Goal: Task Accomplishment & Management: Manage account settings

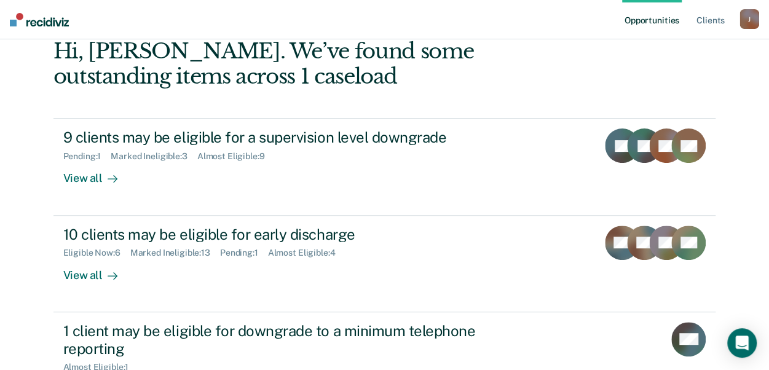
scroll to position [122, 0]
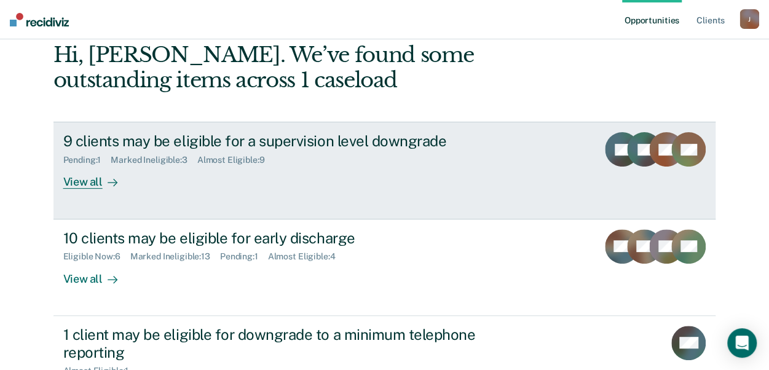
click at [90, 175] on div "View all" at bounding box center [97, 177] width 69 height 24
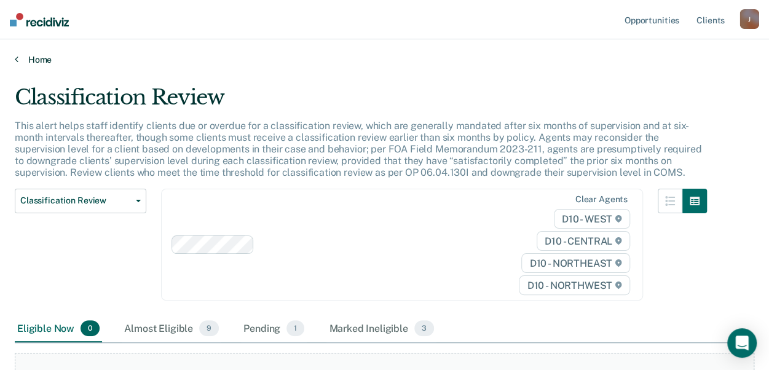
click at [18, 60] on link "Home" at bounding box center [385, 59] width 740 height 11
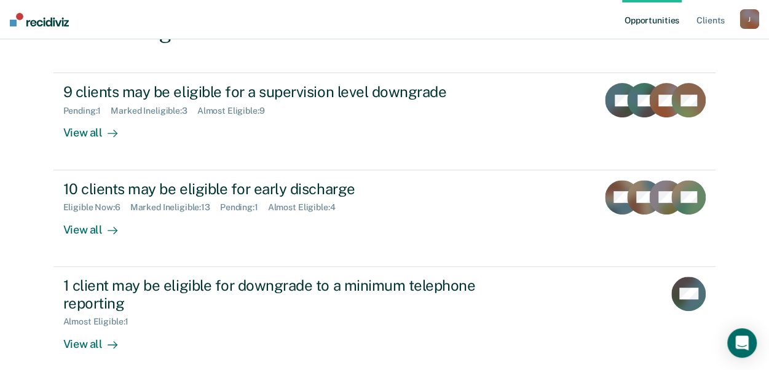
scroll to position [185, 0]
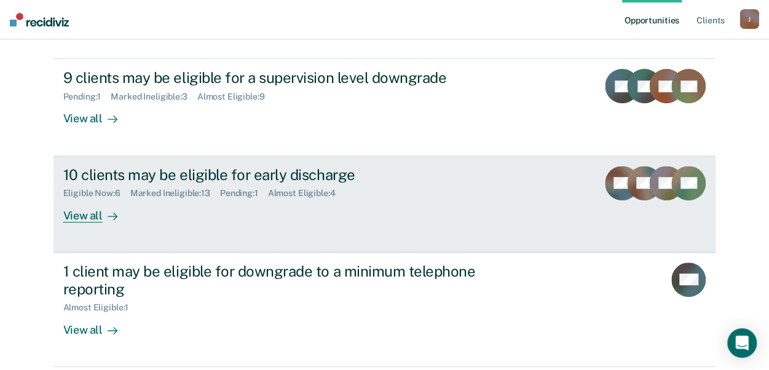
click at [70, 207] on div "View all" at bounding box center [97, 211] width 69 height 24
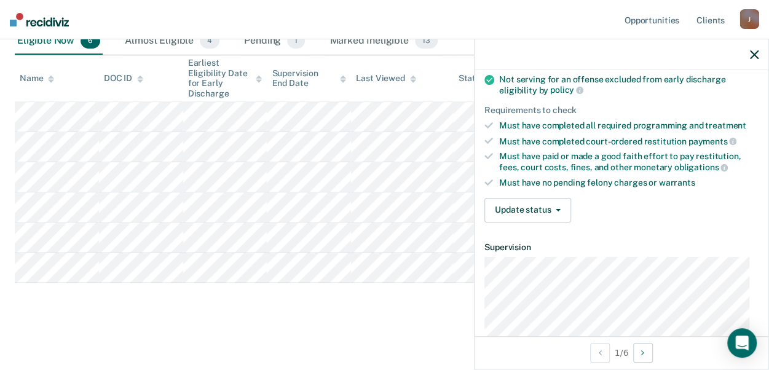
scroll to position [167, 0]
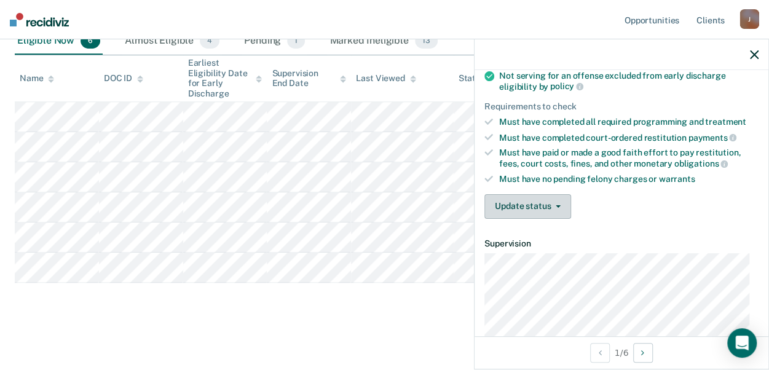
click at [546, 200] on button "Update status" at bounding box center [528, 206] width 87 height 25
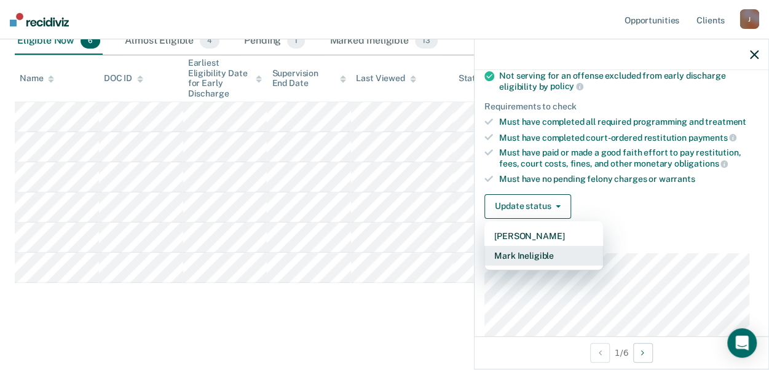
click at [548, 248] on button "Mark Ineligible" at bounding box center [544, 256] width 119 height 20
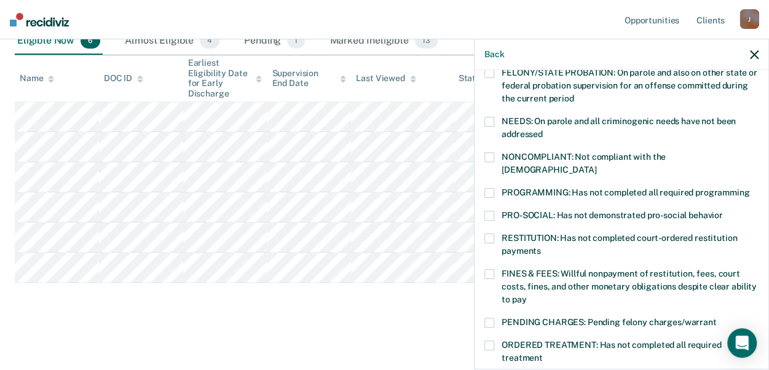
scroll to position [168, 0]
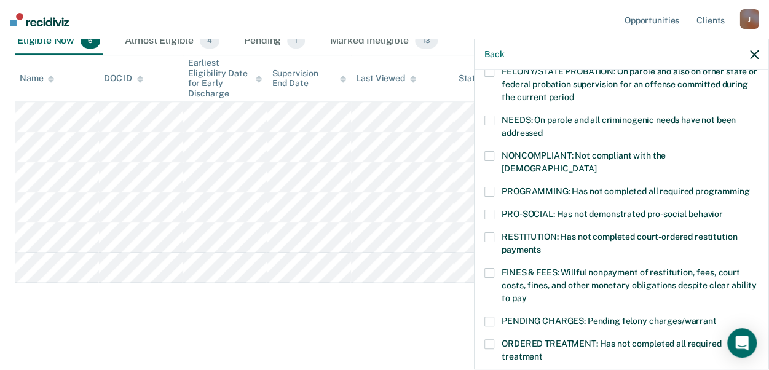
click at [486, 187] on span at bounding box center [490, 192] width 10 height 10
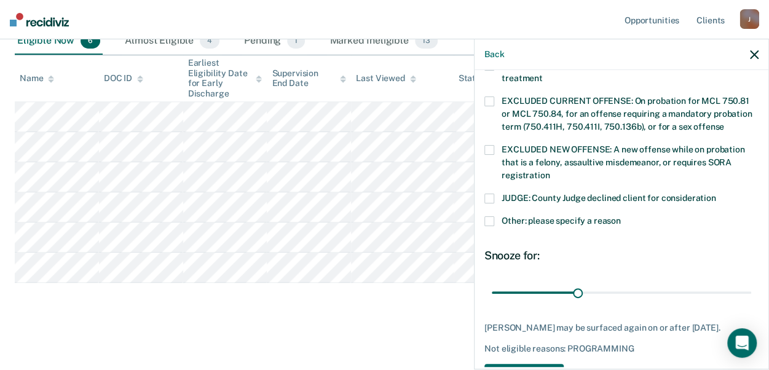
scroll to position [469, 0]
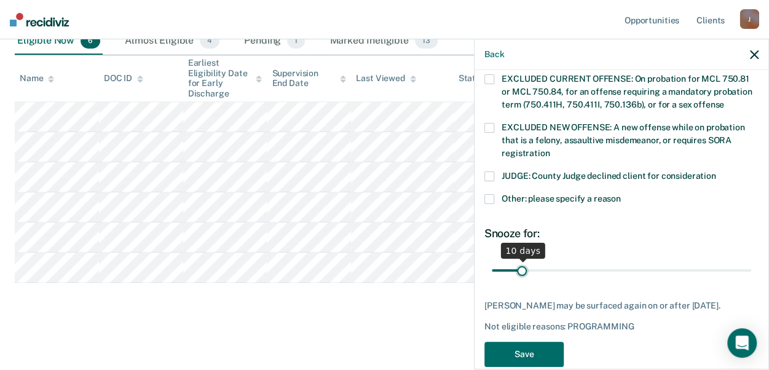
drag, startPoint x: 575, startPoint y: 259, endPoint x: 515, endPoint y: 256, distance: 59.7
click at [521, 264] on input "range" at bounding box center [622, 271] width 260 height 22
drag, startPoint x: 517, startPoint y: 253, endPoint x: 548, endPoint y: 258, distance: 31.7
type input "20"
click at [548, 260] on input "range" at bounding box center [622, 271] width 260 height 22
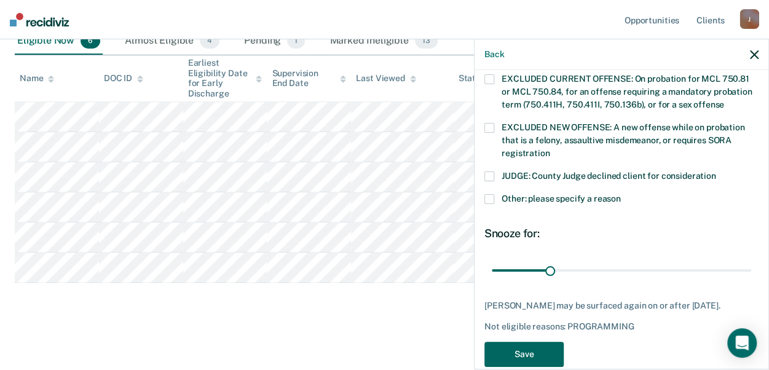
click at [545, 346] on button "Save" at bounding box center [524, 354] width 79 height 25
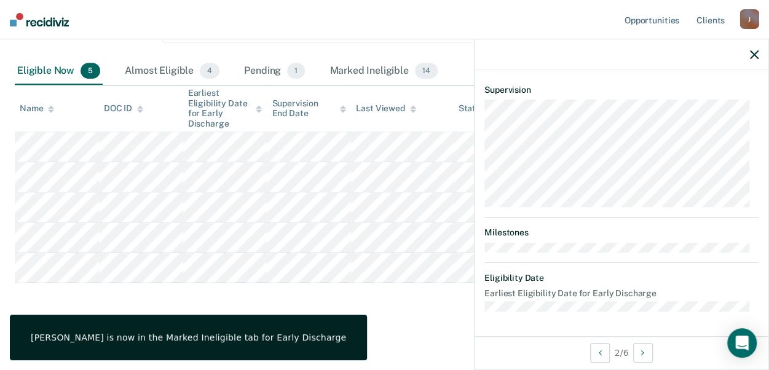
scroll to position [315, 0]
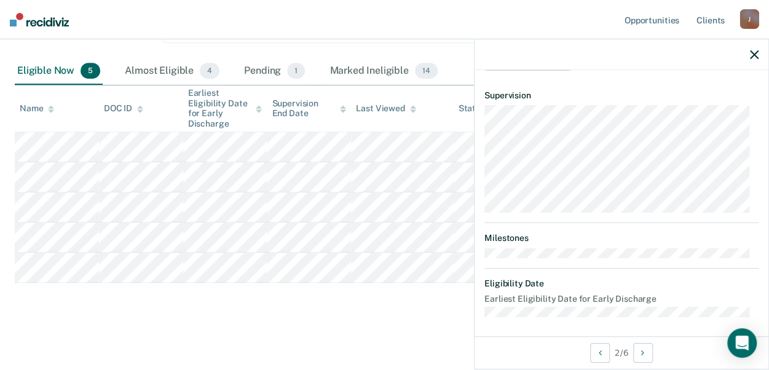
click at [758, 54] on icon "button" at bounding box center [754, 54] width 9 height 9
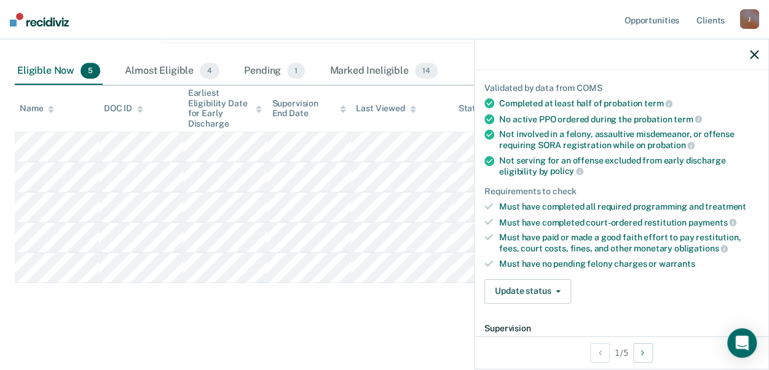
scroll to position [84, 0]
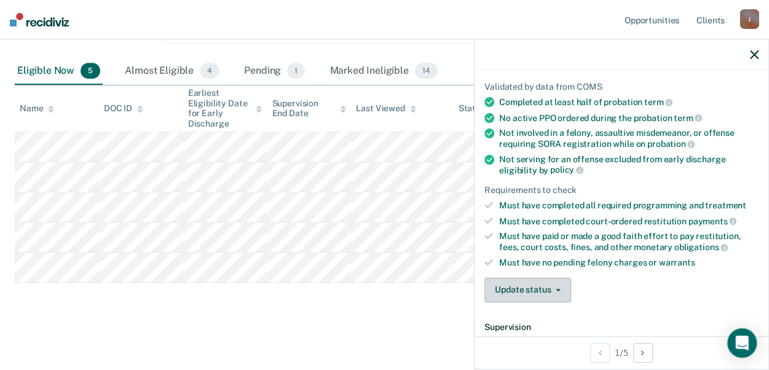
click at [545, 285] on button "Update status" at bounding box center [528, 290] width 87 height 25
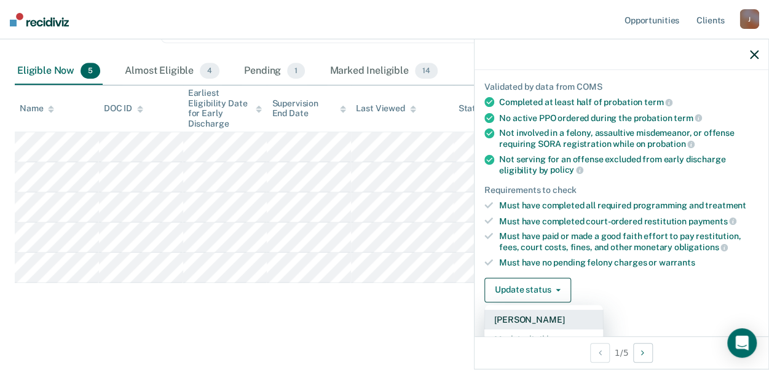
click at [553, 313] on button "[PERSON_NAME]" at bounding box center [544, 320] width 119 height 20
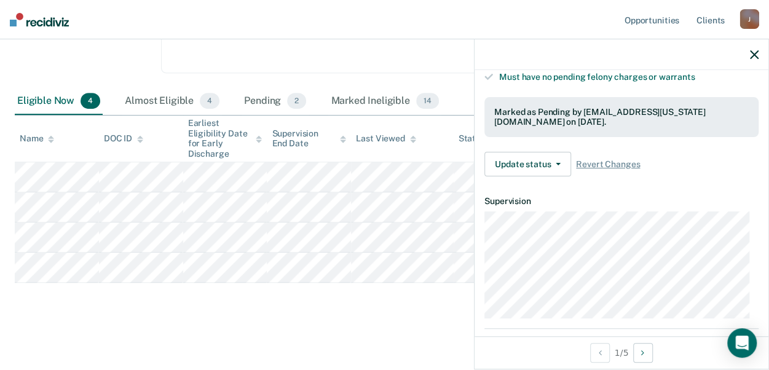
scroll to position [271, 0]
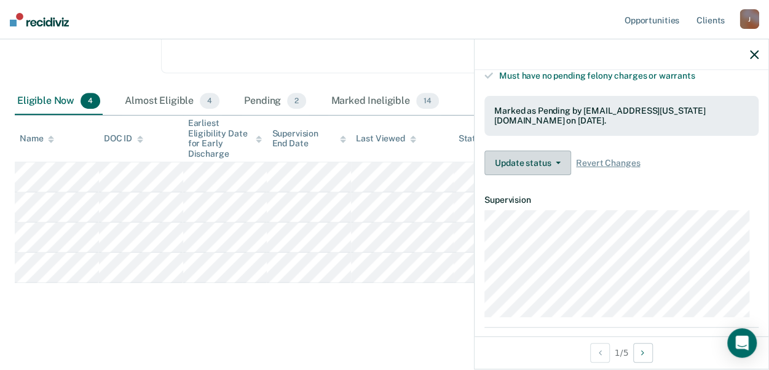
click at [527, 151] on button "Update status" at bounding box center [528, 163] width 87 height 25
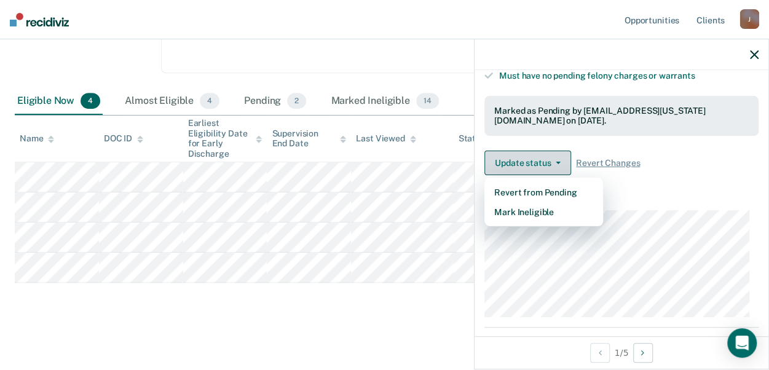
click at [553, 162] on span "button" at bounding box center [556, 163] width 10 height 2
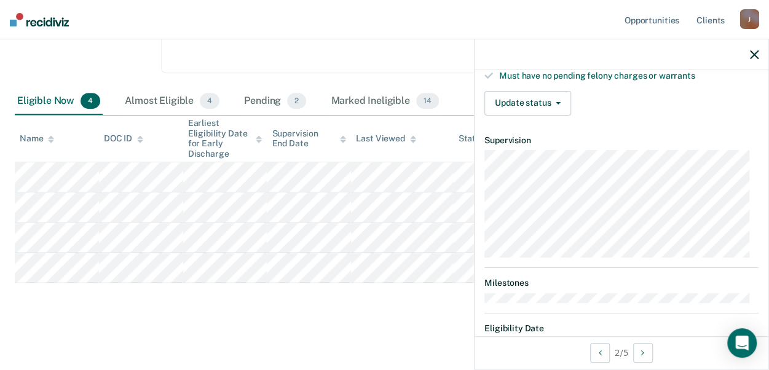
click at [754, 55] on icon "button" at bounding box center [754, 54] width 9 height 9
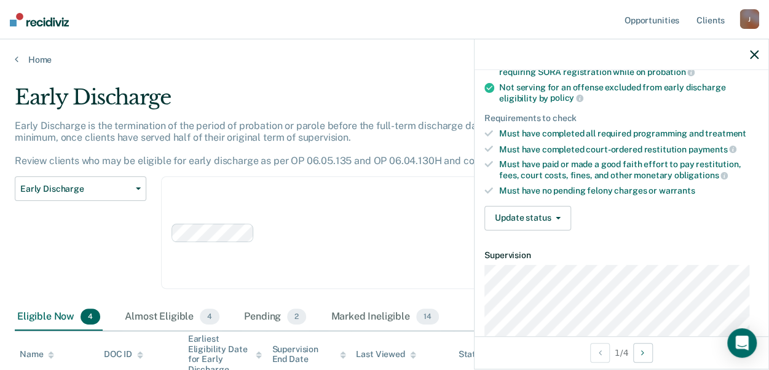
scroll to position [162, 0]
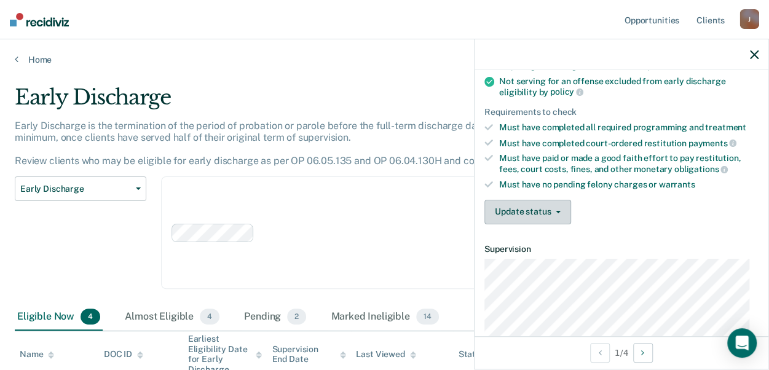
click at [544, 202] on button "Update status" at bounding box center [528, 212] width 87 height 25
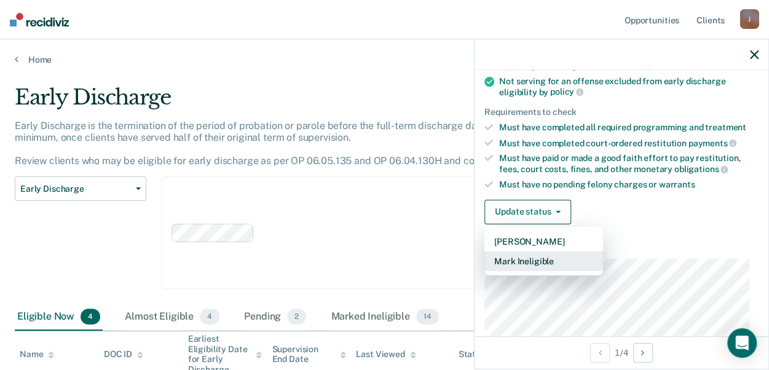
click at [534, 255] on button "Mark Ineligible" at bounding box center [544, 262] width 119 height 20
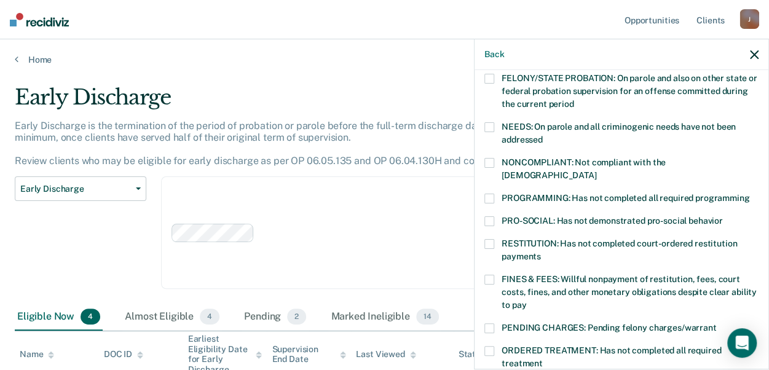
click at [491, 194] on span at bounding box center [490, 199] width 10 height 10
click at [490, 176] on div "NONCOMPLIANT: Not compliant with the [DEMOGRAPHIC_DATA]" at bounding box center [622, 176] width 274 height 36
click at [493, 194] on span at bounding box center [490, 199] width 10 height 10
click at [488, 159] on span at bounding box center [490, 163] width 10 height 10
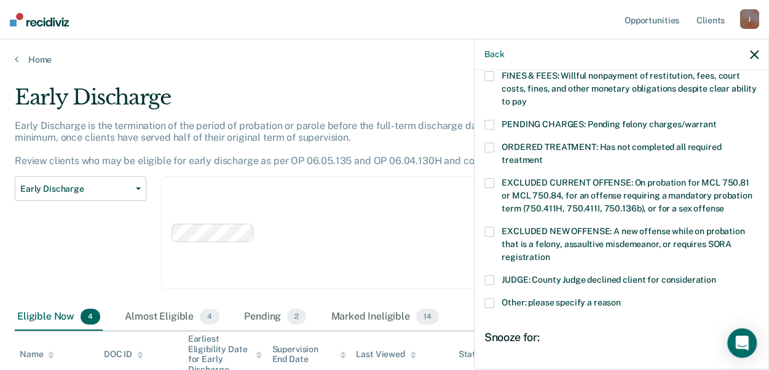
scroll to position [366, 0]
click at [488, 298] on span at bounding box center [490, 303] width 10 height 10
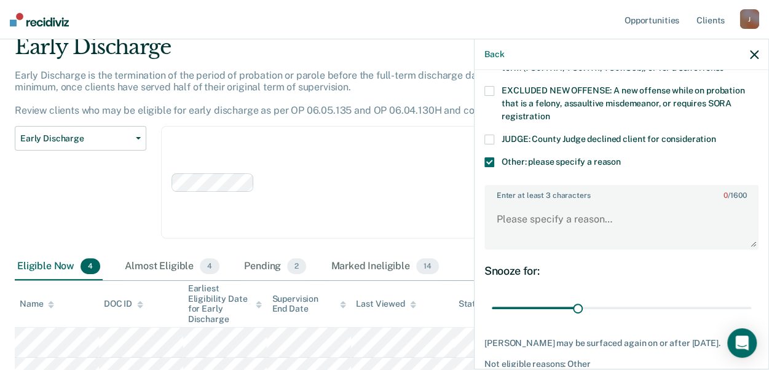
scroll to position [505, 0]
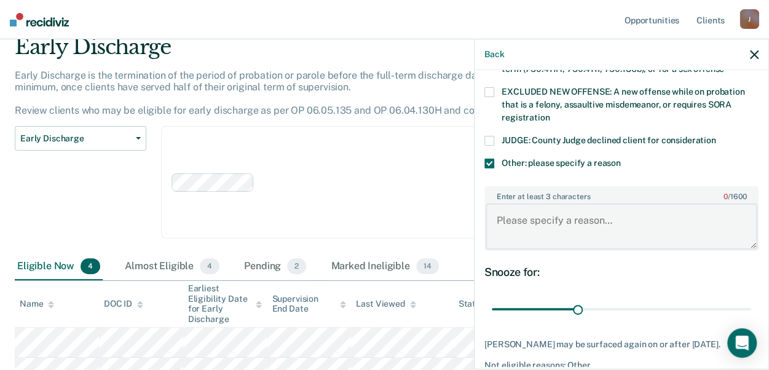
click at [517, 205] on textarea "Enter at least 3 characters 0 / 1600" at bounding box center [622, 227] width 272 height 46
type textarea "O"
click at [638, 207] on textarea "has pending attempted murder prior offense." at bounding box center [622, 227] width 272 height 46
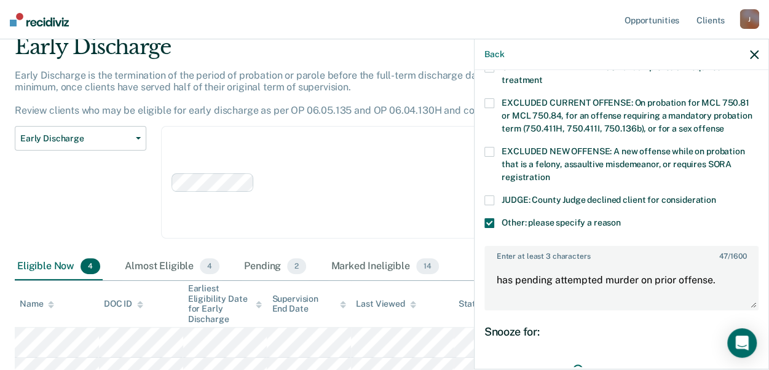
scroll to position [459, 0]
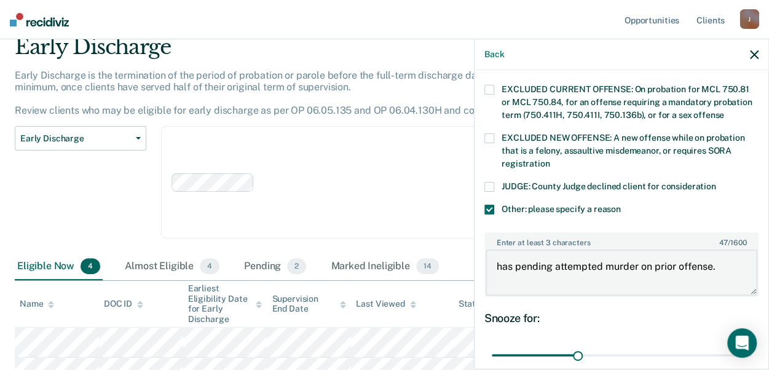
click at [720, 250] on textarea "has pending attempted murder on prior offense." at bounding box center [622, 273] width 272 height 46
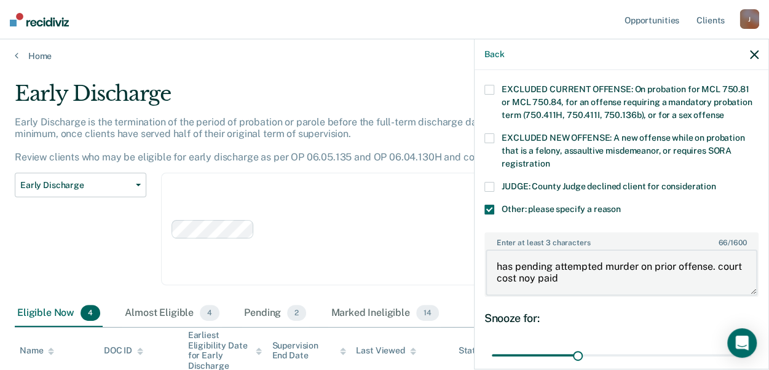
scroll to position [0, 0]
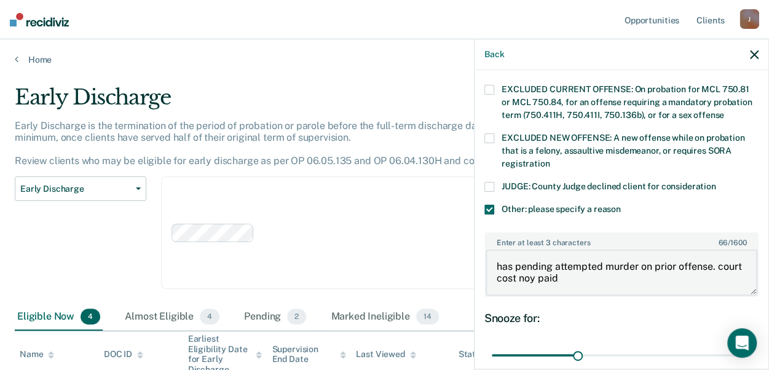
type textarea "has pending attempted murder on prior offense. court cost noy paid"
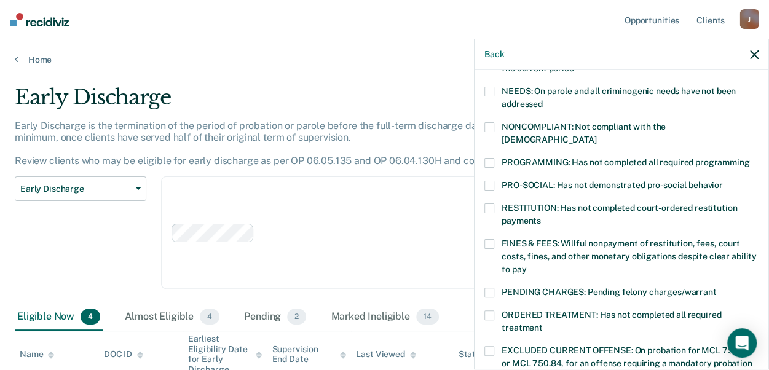
scroll to position [199, 0]
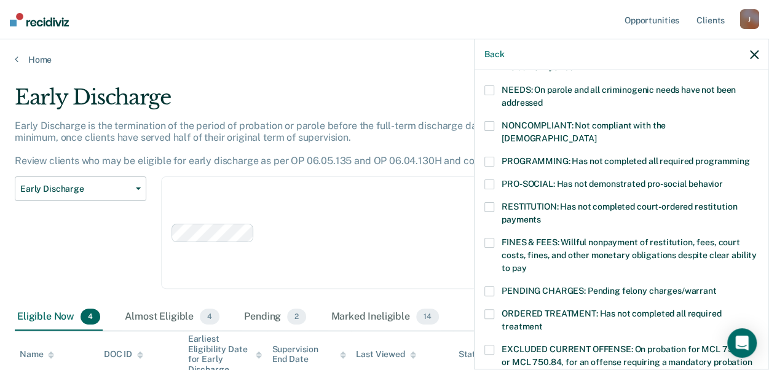
click at [487, 270] on div "FINES & FEES: Willful nonpayment of restitution, fees, court costs, fines, and …" at bounding box center [622, 262] width 274 height 49
click at [494, 287] on label "PENDING CHARGES: Pending felony charges/warrant" at bounding box center [622, 293] width 274 height 13
click at [491, 238] on span at bounding box center [490, 243] width 10 height 10
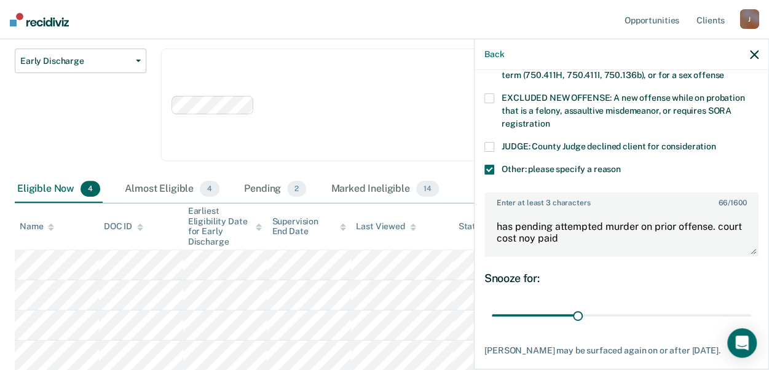
scroll to position [504, 0]
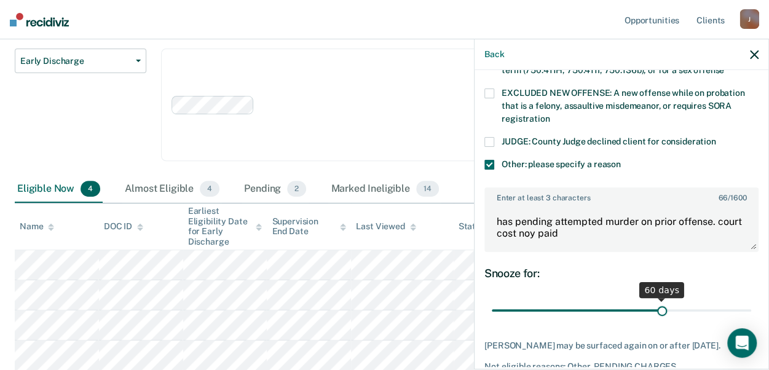
drag, startPoint x: 576, startPoint y: 294, endPoint x: 654, endPoint y: 293, distance: 78.7
type input "60"
click at [654, 299] on input "range" at bounding box center [622, 310] width 260 height 22
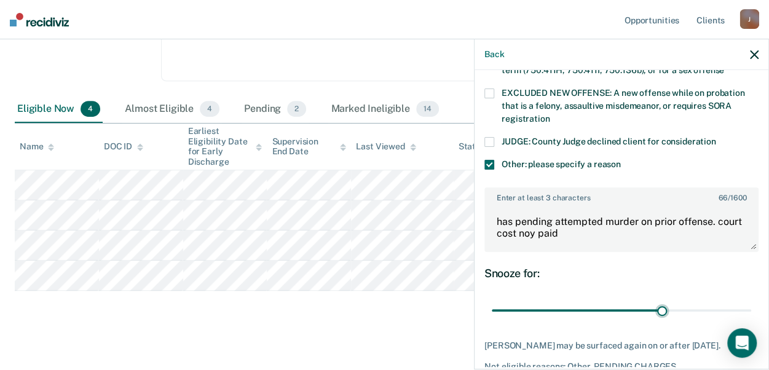
scroll to position [209, 0]
click at [754, 53] on icon "button" at bounding box center [754, 54] width 9 height 9
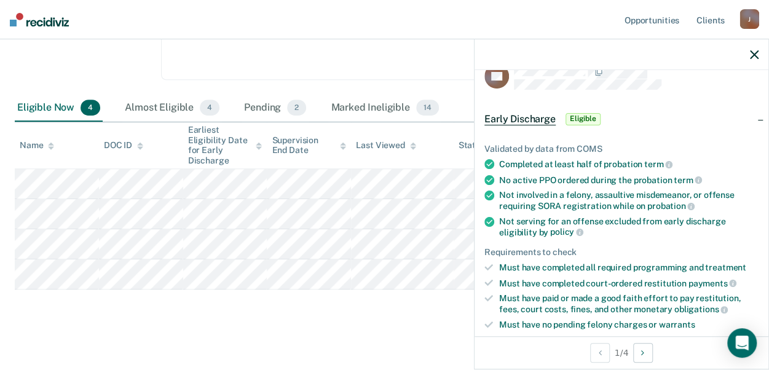
scroll to position [0, 0]
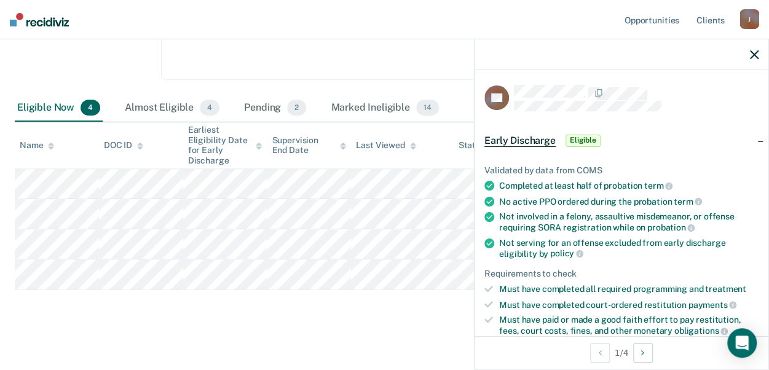
click at [758, 55] on icon "button" at bounding box center [754, 54] width 9 height 9
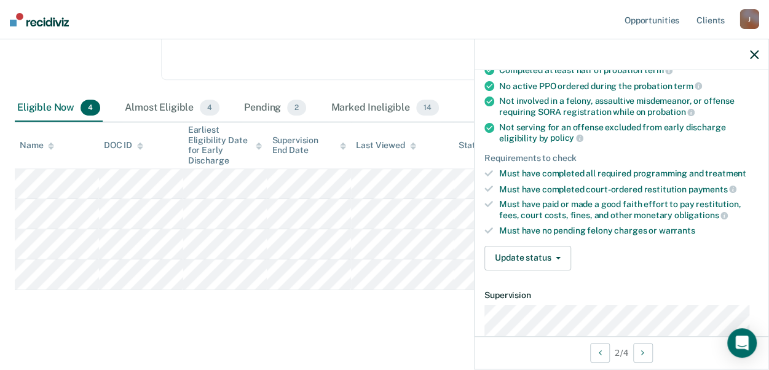
scroll to position [119, 0]
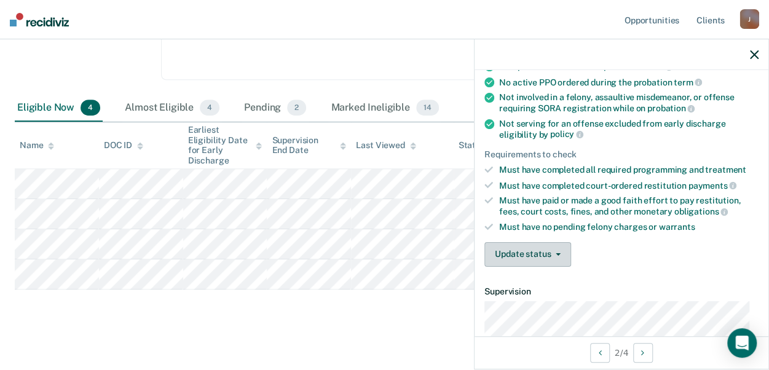
click at [552, 253] on span "button" at bounding box center [556, 254] width 10 height 2
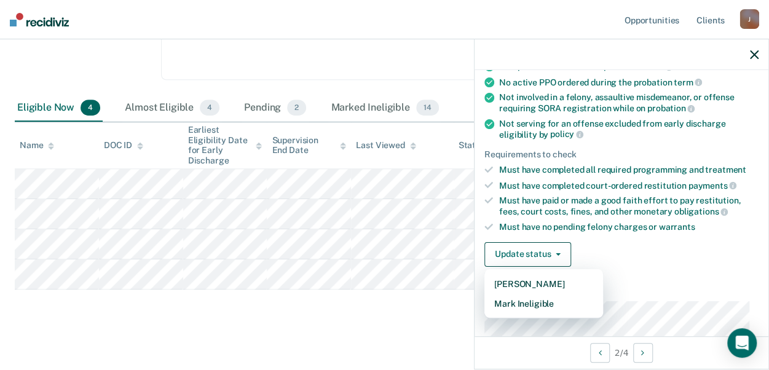
click at [418, 315] on div "Early Discharge Early Discharge is the termination of the period of probation o…" at bounding box center [385, 101] width 740 height 450
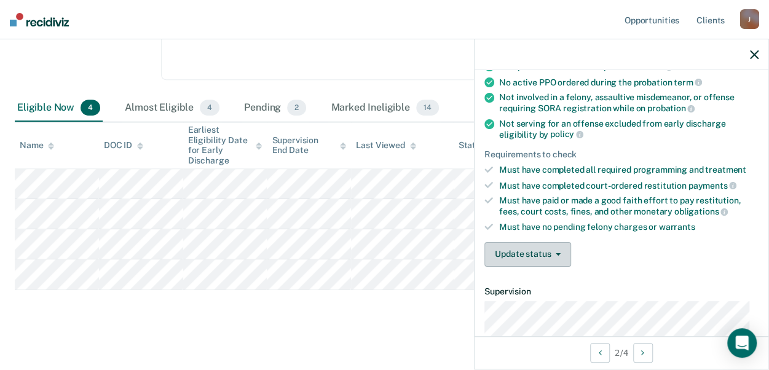
click at [554, 253] on span "button" at bounding box center [556, 254] width 10 height 2
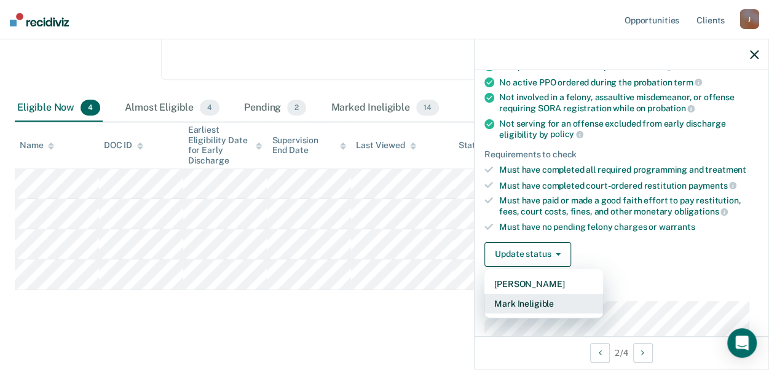
click at [560, 304] on button "Mark Ineligible" at bounding box center [544, 304] width 119 height 20
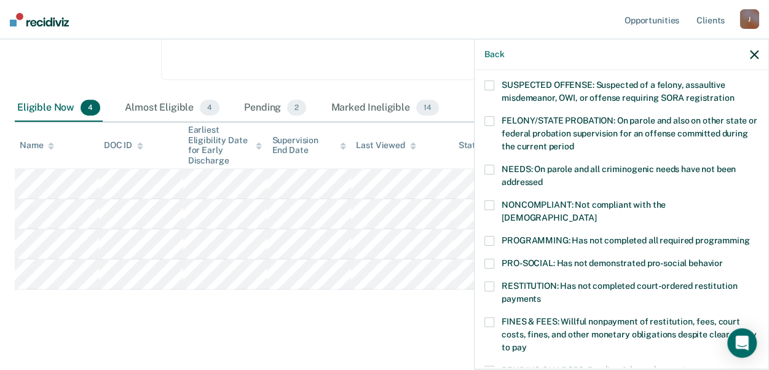
click at [490, 236] on span at bounding box center [490, 241] width 10 height 10
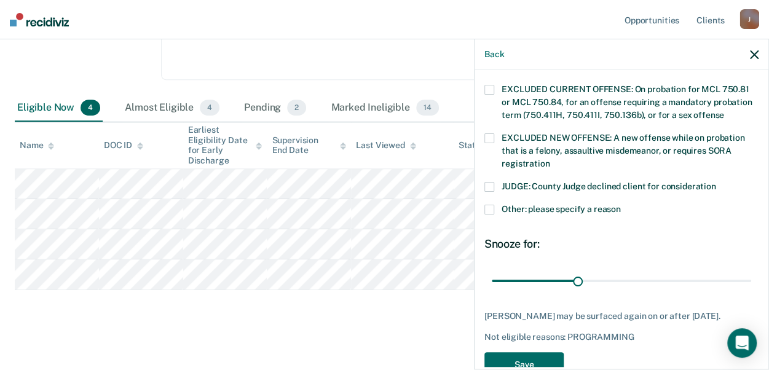
scroll to position [486, 0]
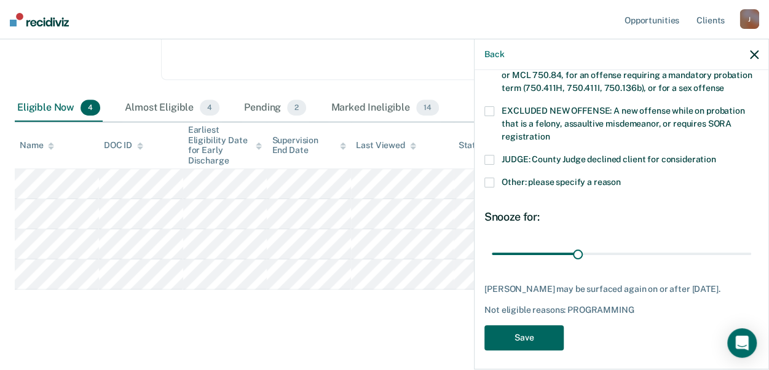
click at [504, 331] on button "Save" at bounding box center [524, 337] width 79 height 25
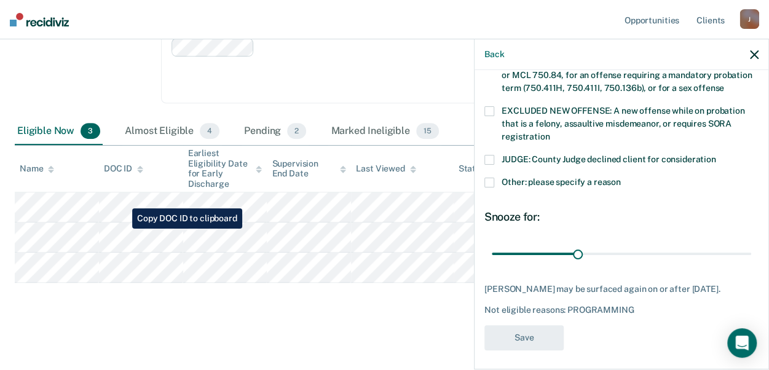
scroll to position [419, 0]
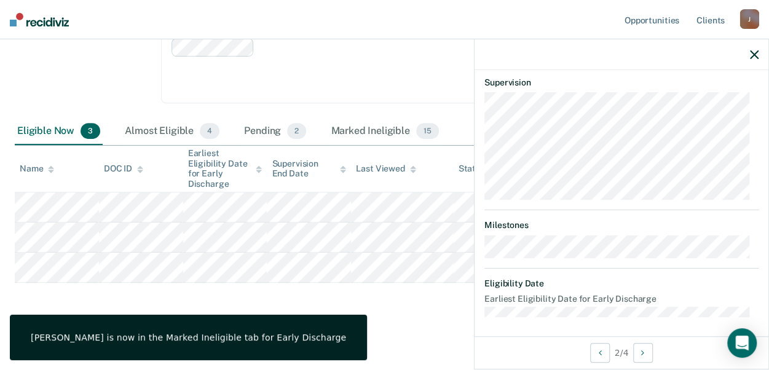
click at [426, 334] on main "Early Discharge Early Discharge is the termination of the period of probation o…" at bounding box center [384, 123] width 769 height 488
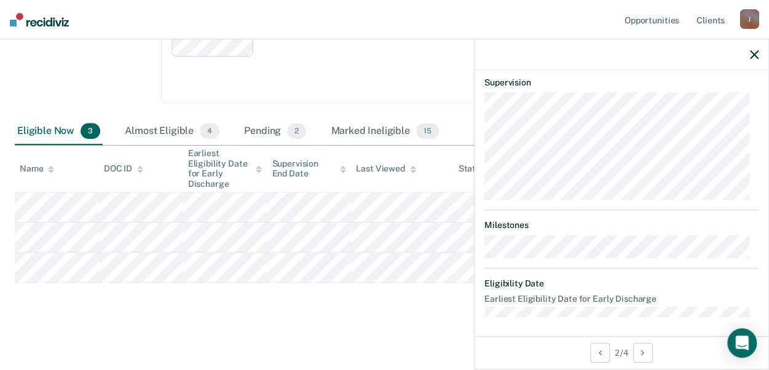
click at [758, 53] on icon "button" at bounding box center [754, 54] width 9 height 9
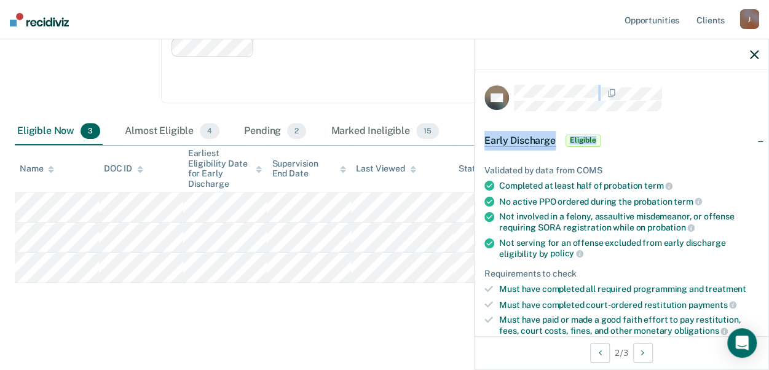
drag, startPoint x: 769, startPoint y: 138, endPoint x: 771, endPoint y: 169, distance: 30.8
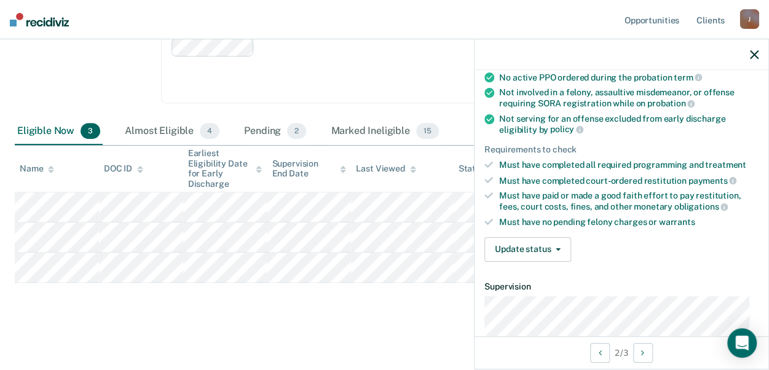
scroll to position [118, 0]
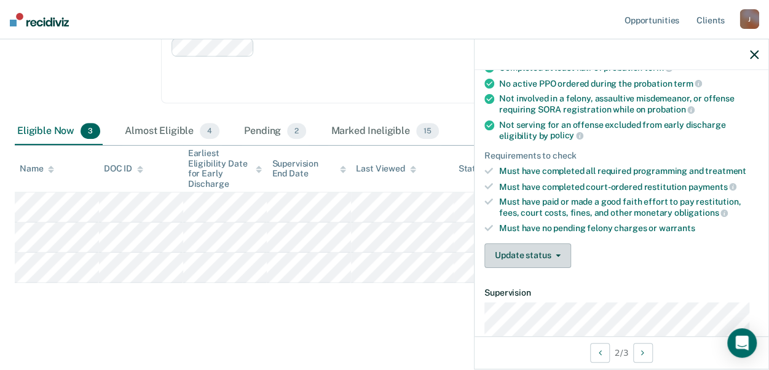
click at [549, 245] on button "Update status" at bounding box center [528, 256] width 87 height 25
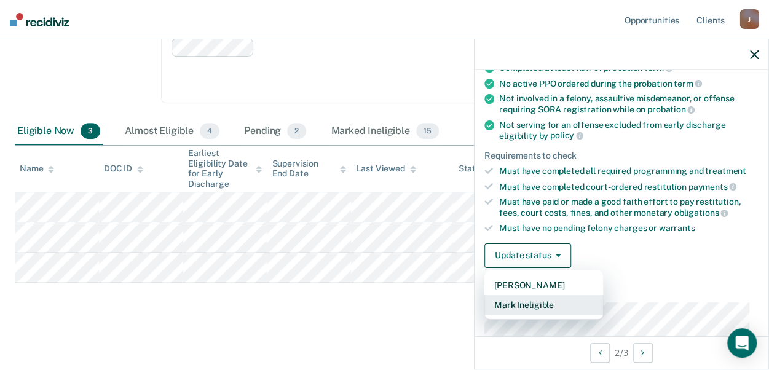
click at [541, 298] on button "Mark Ineligible" at bounding box center [544, 305] width 119 height 20
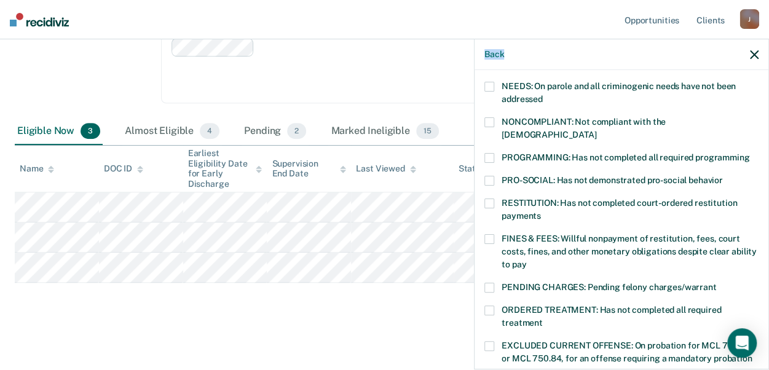
scroll to position [208, 0]
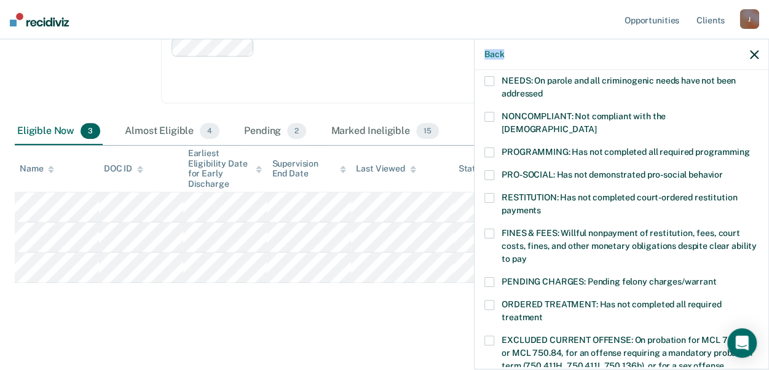
click at [493, 277] on span at bounding box center [490, 282] width 10 height 10
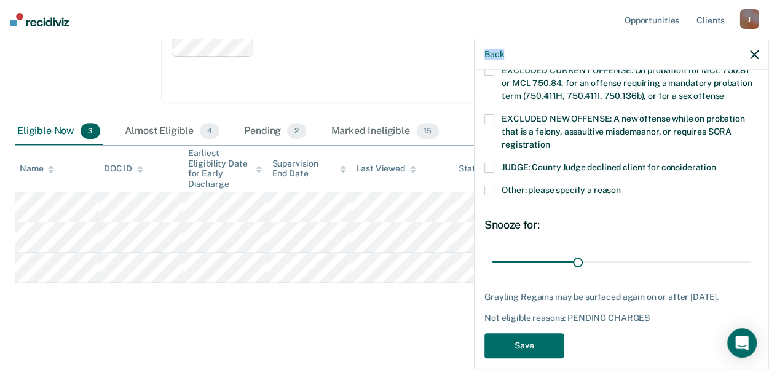
scroll to position [486, 0]
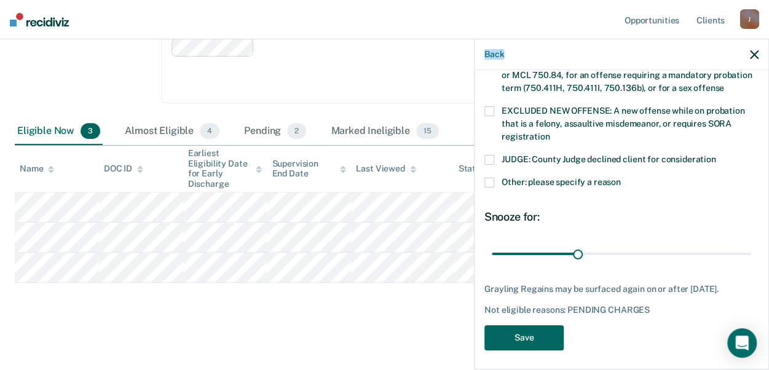
click at [523, 325] on button "Save" at bounding box center [524, 337] width 79 height 25
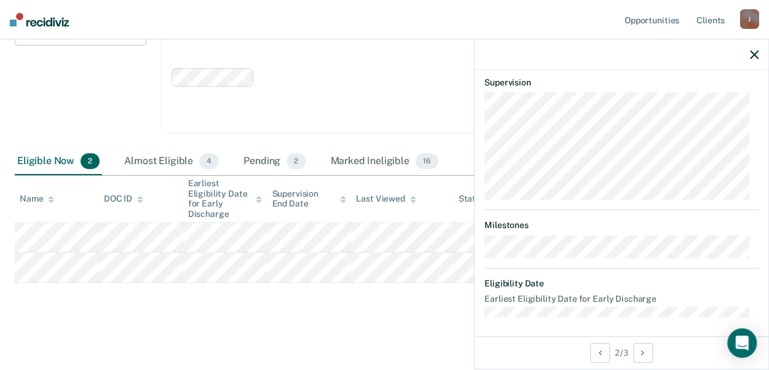
scroll to position [315, 0]
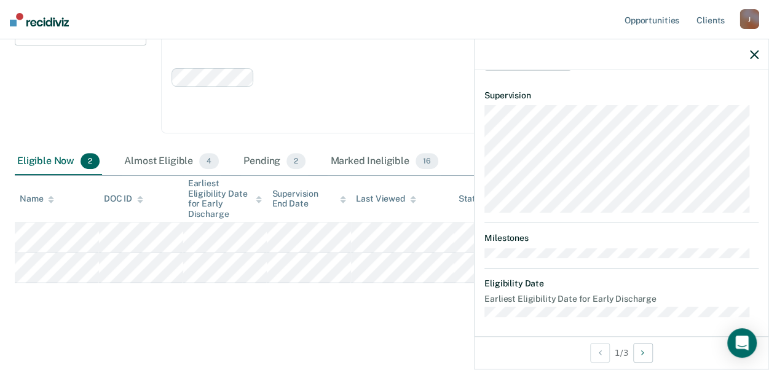
click at [753, 54] on icon "button" at bounding box center [754, 54] width 9 height 9
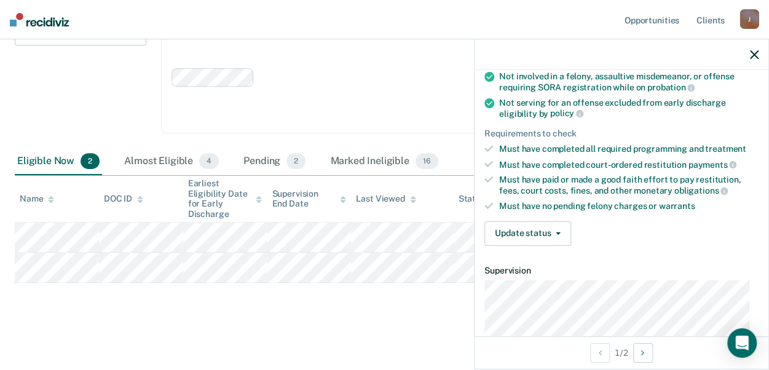
scroll to position [141, 0]
click at [555, 224] on button "Update status" at bounding box center [528, 232] width 87 height 25
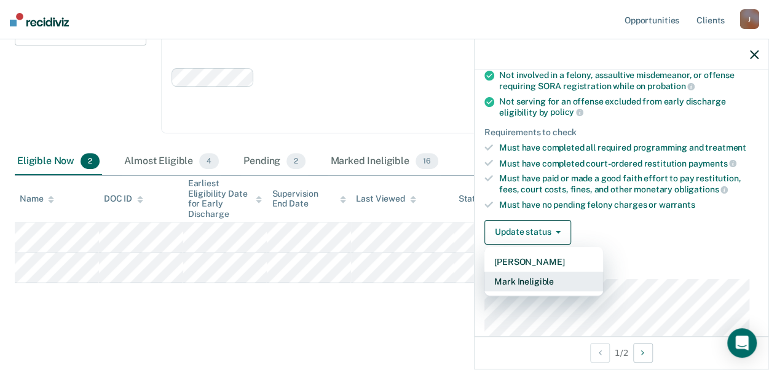
click at [546, 276] on button "Mark Ineligible" at bounding box center [544, 282] width 119 height 20
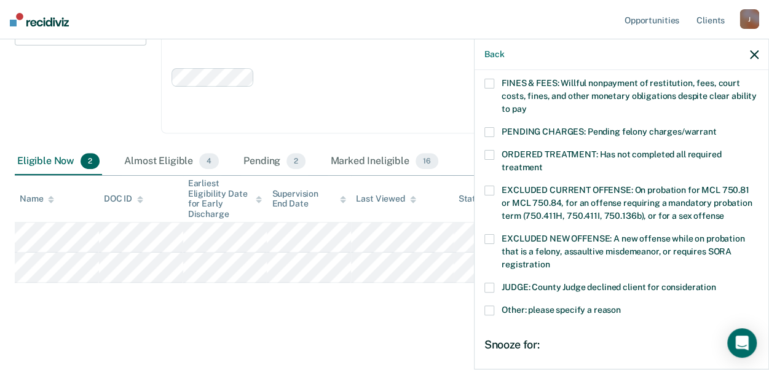
scroll to position [362, 0]
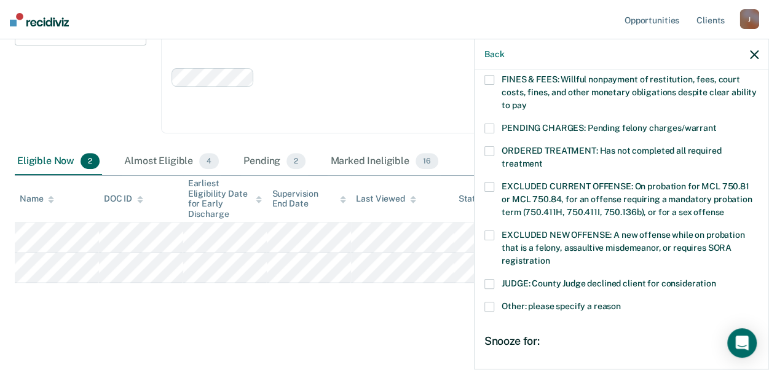
click at [487, 124] on span at bounding box center [490, 129] width 10 height 10
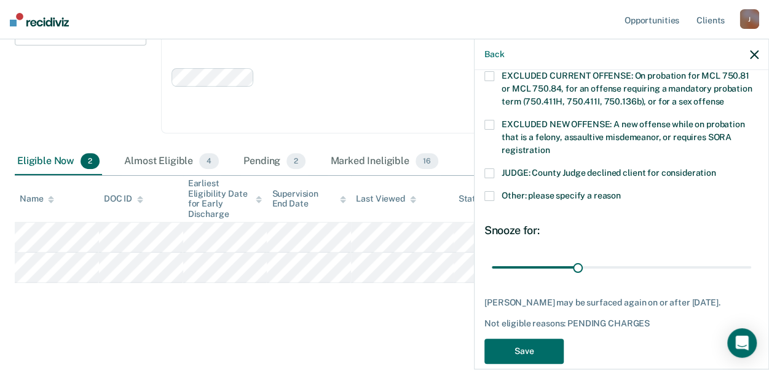
scroll to position [476, 0]
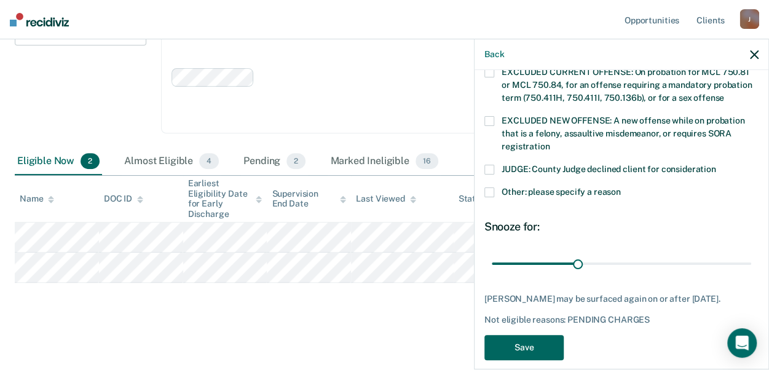
click at [533, 335] on button "Save" at bounding box center [524, 347] width 79 height 25
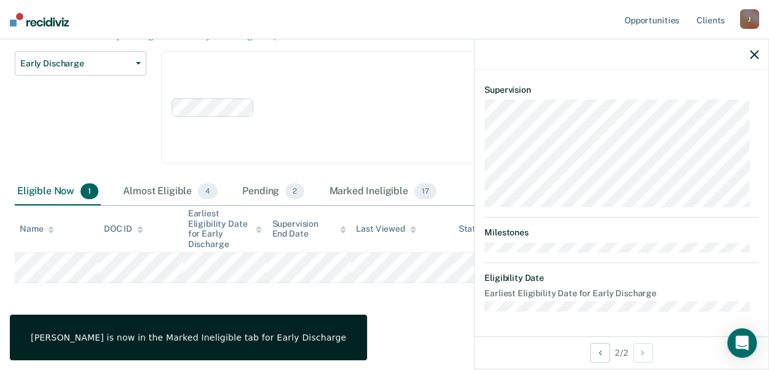
scroll to position [315, 0]
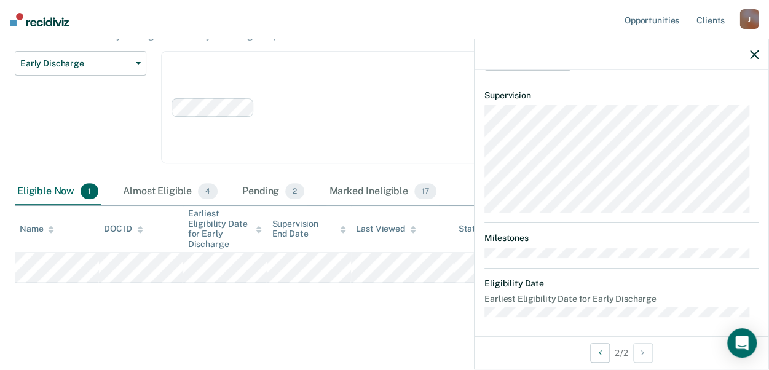
click at [758, 47] on div at bounding box center [622, 54] width 294 height 31
click at [755, 53] on icon "button" at bounding box center [754, 54] width 9 height 9
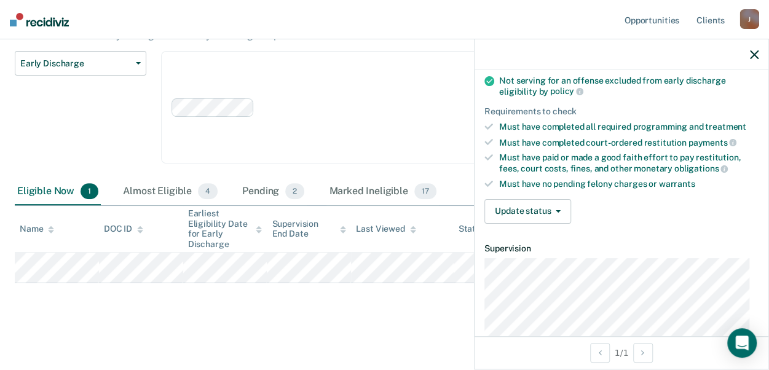
scroll to position [153, 0]
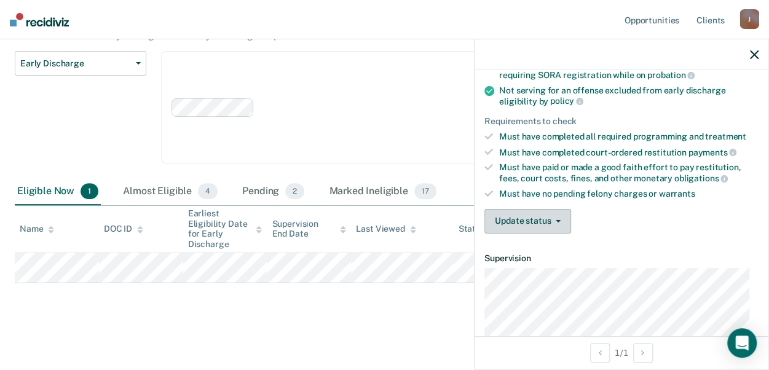
click at [552, 220] on span "button" at bounding box center [556, 221] width 10 height 2
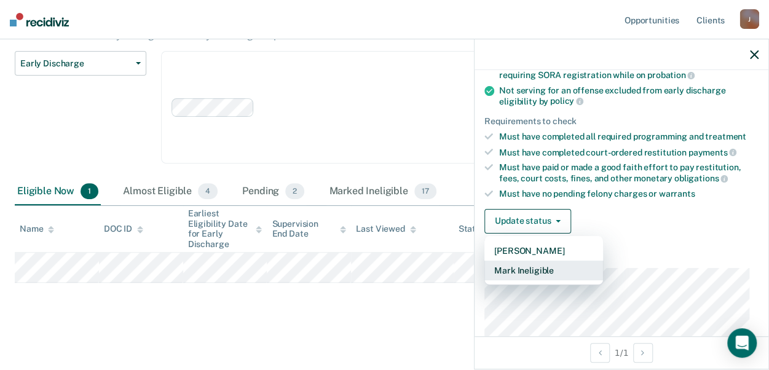
click at [550, 266] on button "Mark Ineligible" at bounding box center [544, 271] width 119 height 20
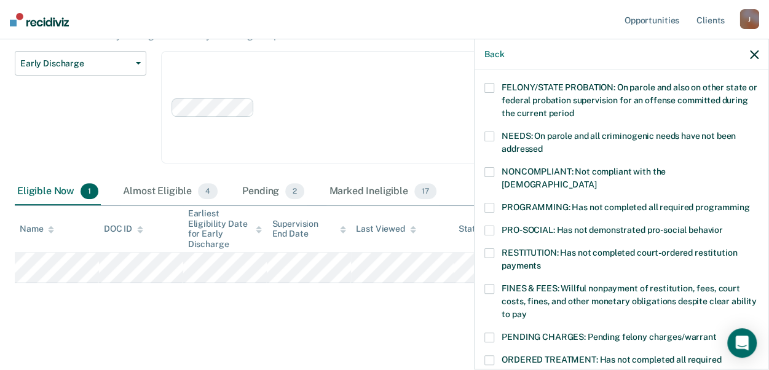
click at [491, 203] on span at bounding box center [490, 208] width 10 height 10
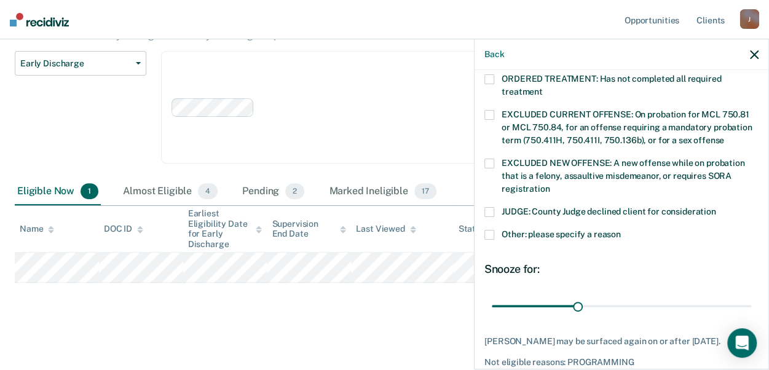
scroll to position [476, 0]
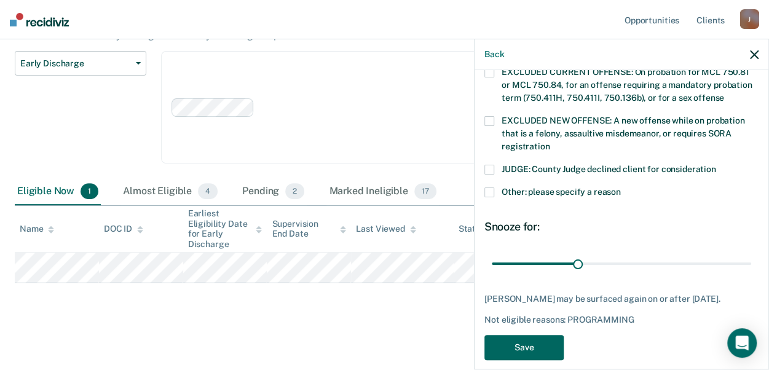
click at [526, 335] on button "Save" at bounding box center [524, 347] width 79 height 25
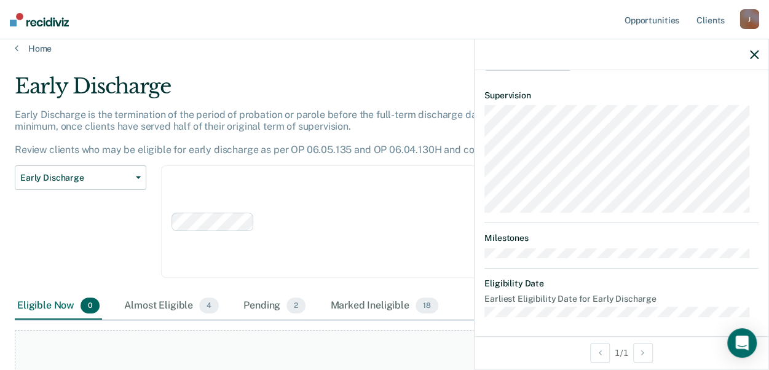
scroll to position [0, 0]
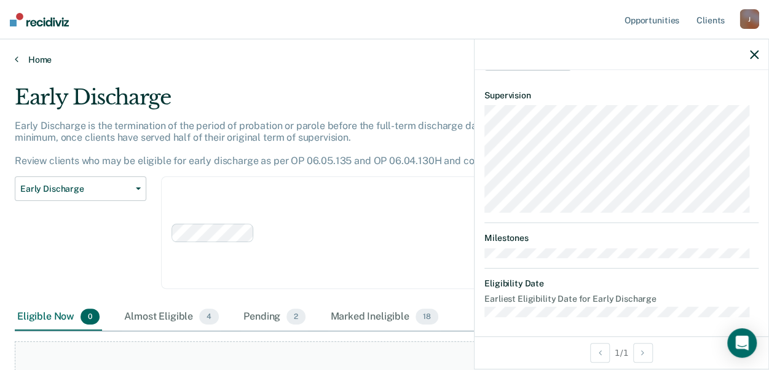
click at [15, 55] on icon at bounding box center [17, 59] width 4 height 10
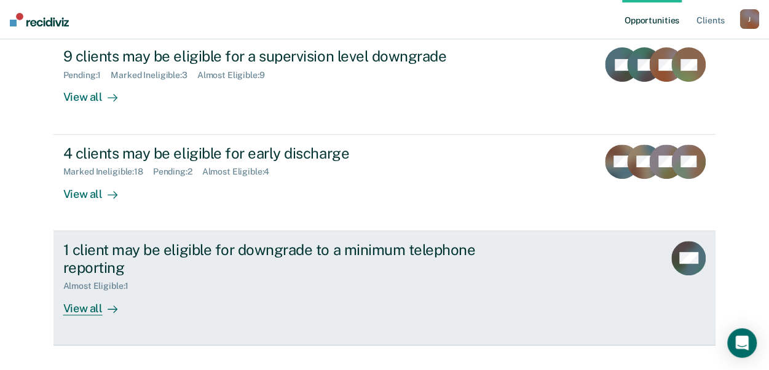
scroll to position [214, 0]
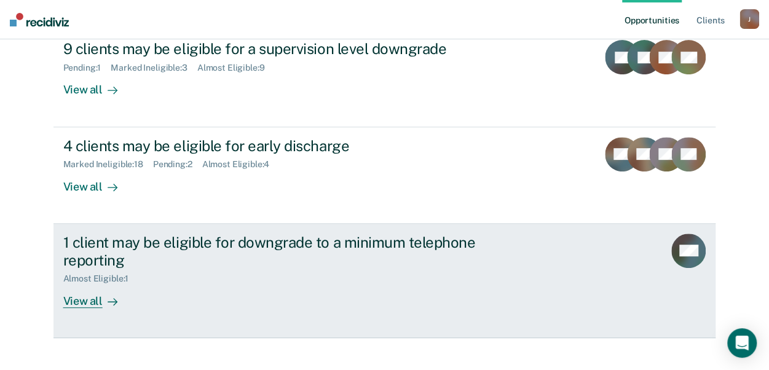
click at [90, 295] on div "View all" at bounding box center [97, 296] width 69 height 24
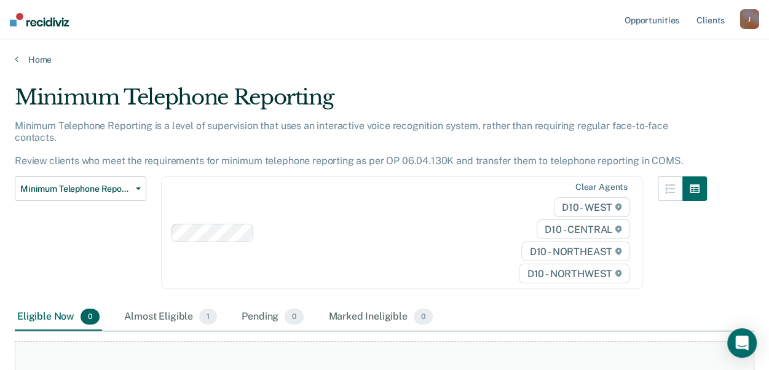
click at [17, 49] on div "Home" at bounding box center [384, 52] width 769 height 26
